Goal: Find specific page/section

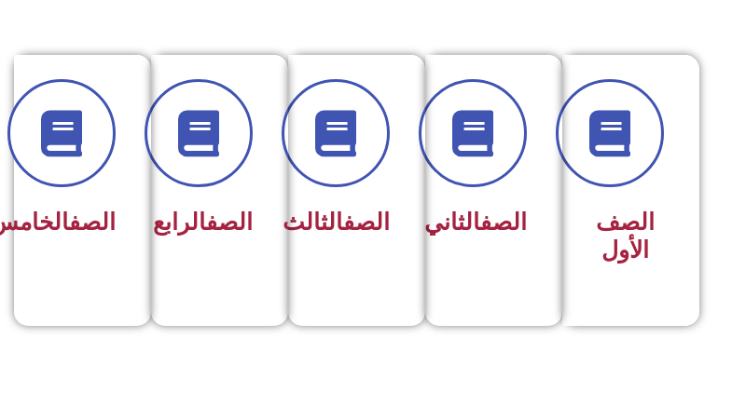
scroll to position [466, 0]
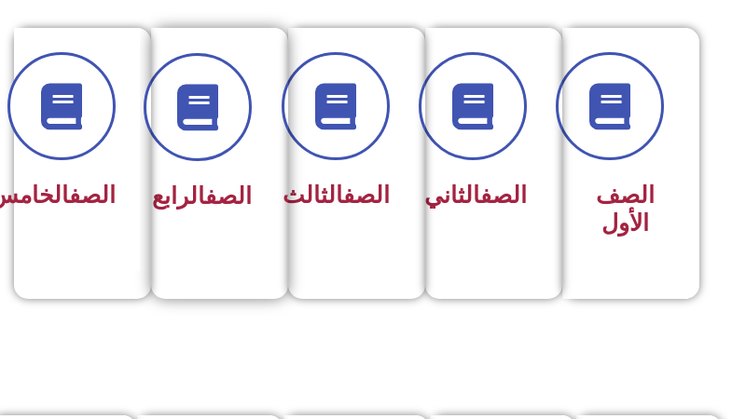
click at [227, 194] on link "الصف" at bounding box center [228, 196] width 47 height 27
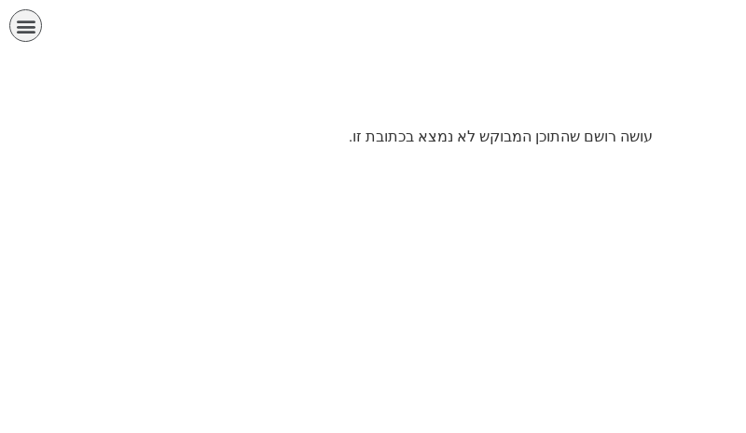
click at [24, 18] on icon "כפתור פתיחת תפריט" at bounding box center [26, 26] width 21 height 21
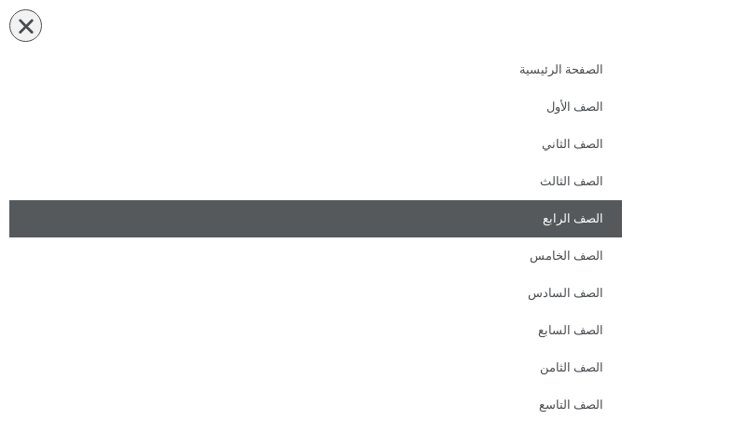
click at [604, 214] on link "الصف الرابع" at bounding box center [315, 218] width 612 height 37
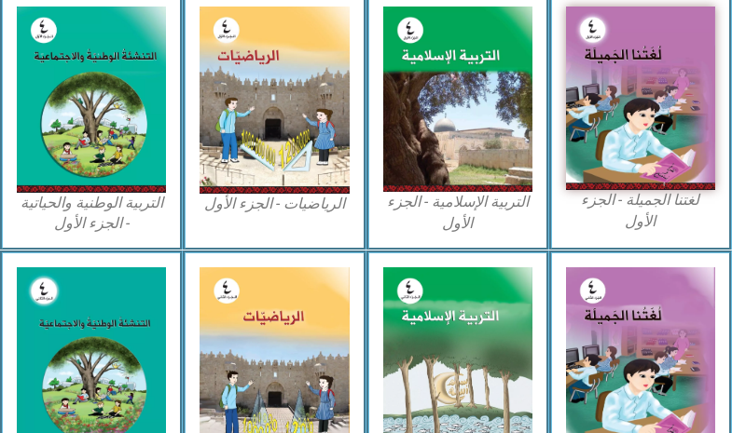
scroll to position [559, 0]
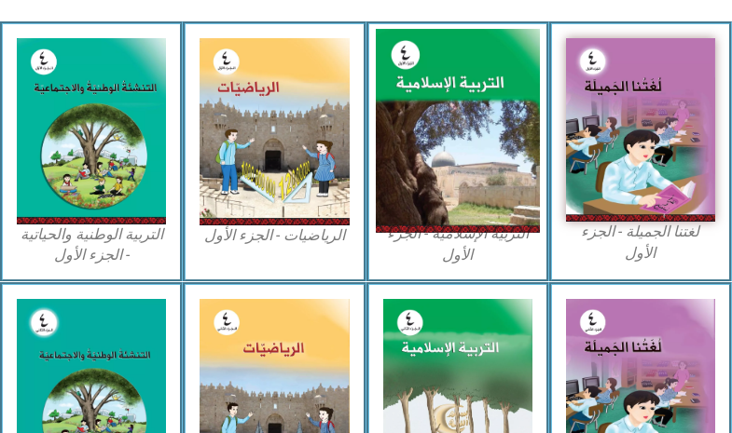
click at [468, 137] on img at bounding box center [457, 131] width 164 height 204
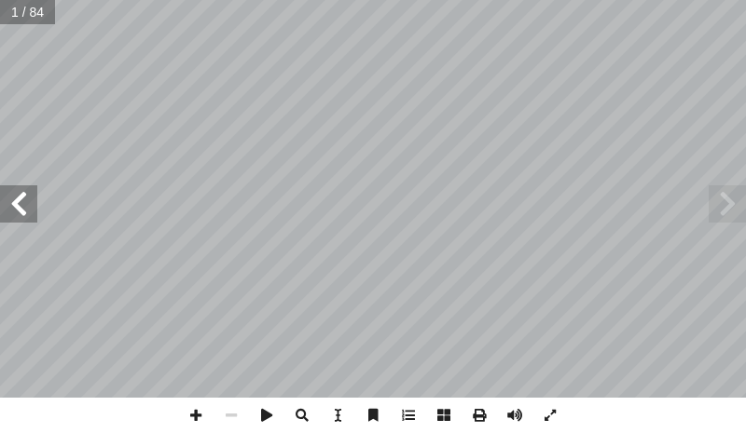
click at [16, 201] on span at bounding box center [18, 203] width 37 height 37
click at [17, 201] on span at bounding box center [18, 203] width 37 height 37
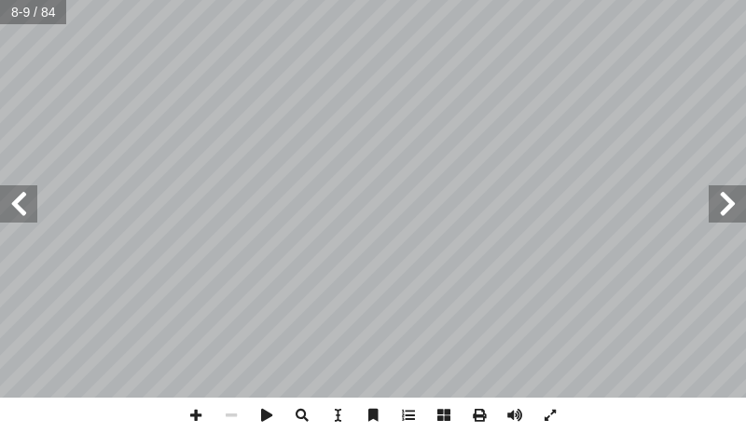
click at [18, 201] on span at bounding box center [18, 203] width 37 height 37
click at [19, 199] on span at bounding box center [18, 203] width 37 height 37
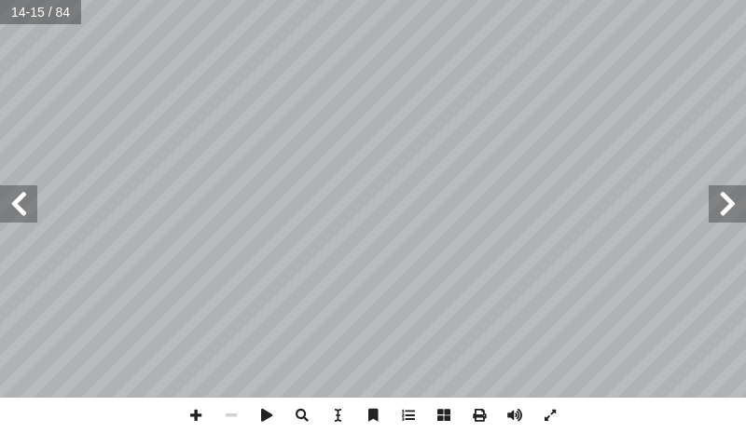
click at [20, 199] on span at bounding box center [18, 203] width 37 height 37
click at [730, 214] on span at bounding box center [726, 203] width 37 height 37
click at [478, 126] on html "الصفحة الرئيسية الصف الأول الصف الثاني الصف الثالث الصف الرابع الصف الخامس الصف…" at bounding box center [373, 63] width 746 height 126
click at [13, 198] on span at bounding box center [18, 203] width 37 height 37
